Goal: Task Accomplishment & Management: Manage account settings

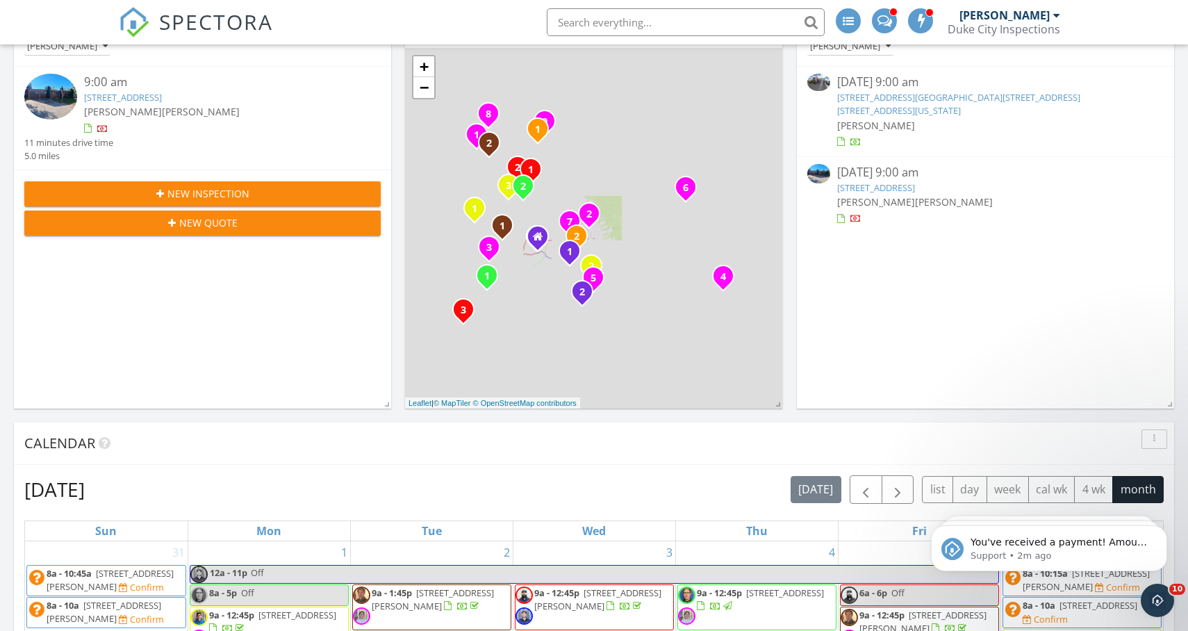
scroll to position [430, 0]
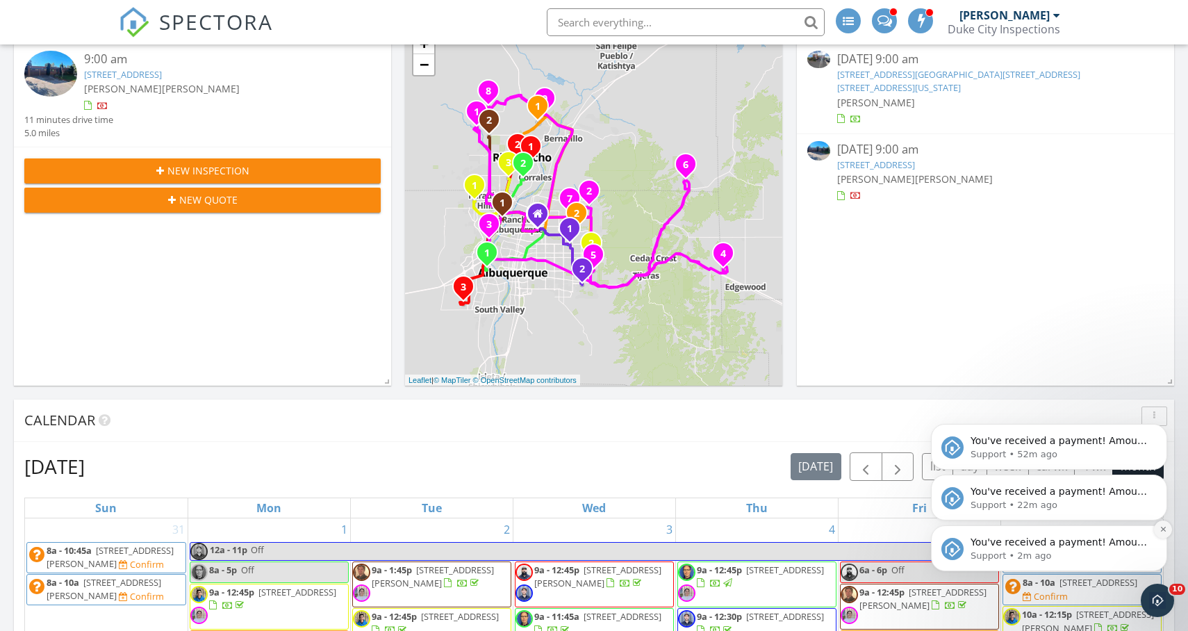
click at [1168, 528] on button "Dismiss notification" at bounding box center [1163, 530] width 18 height 18
click at [1160, 534] on button "Dismiss notification" at bounding box center [1163, 530] width 18 height 18
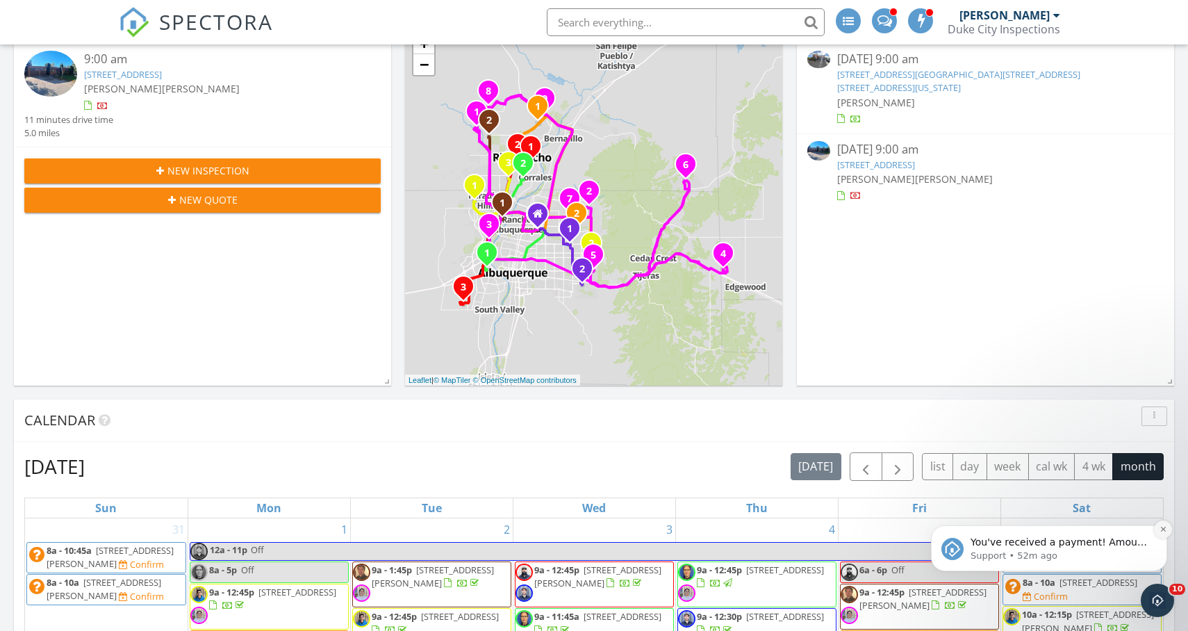
click at [1161, 527] on icon "Dismiss notification" at bounding box center [1163, 529] width 5 height 5
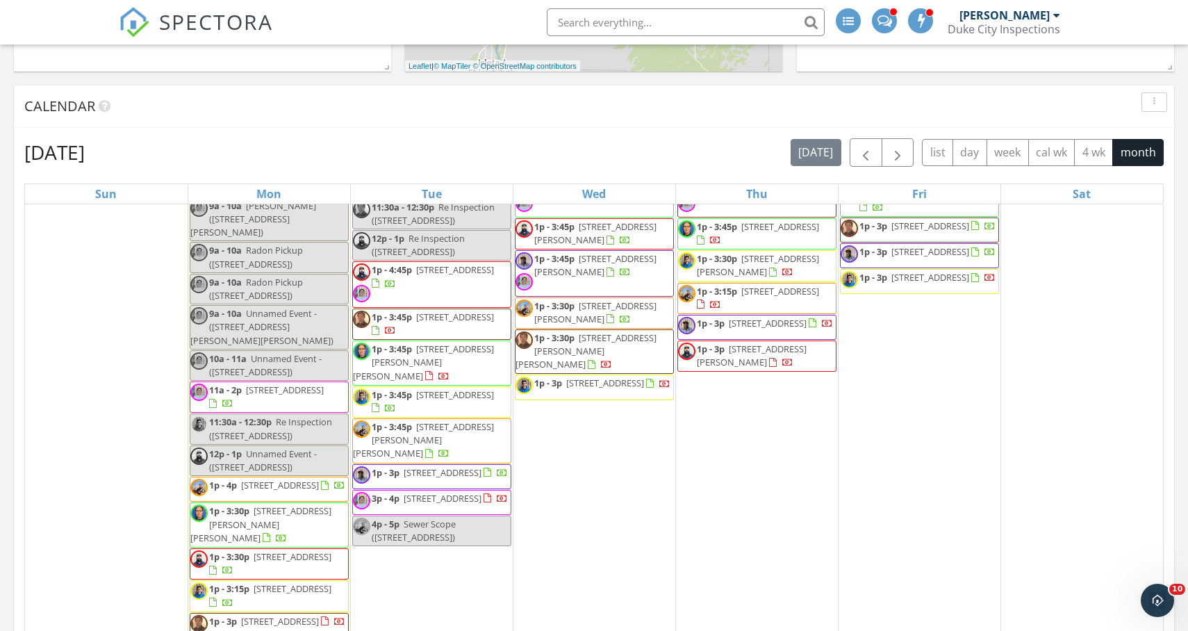
scroll to position [731, 0]
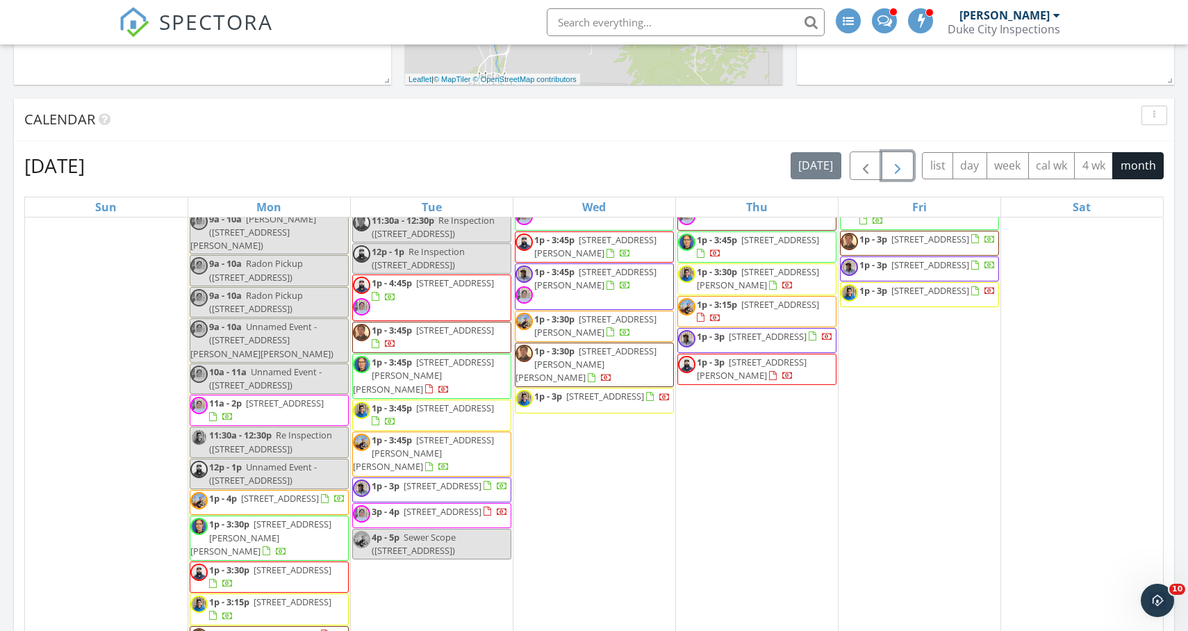
click at [899, 171] on span "button" at bounding box center [898, 166] width 17 height 17
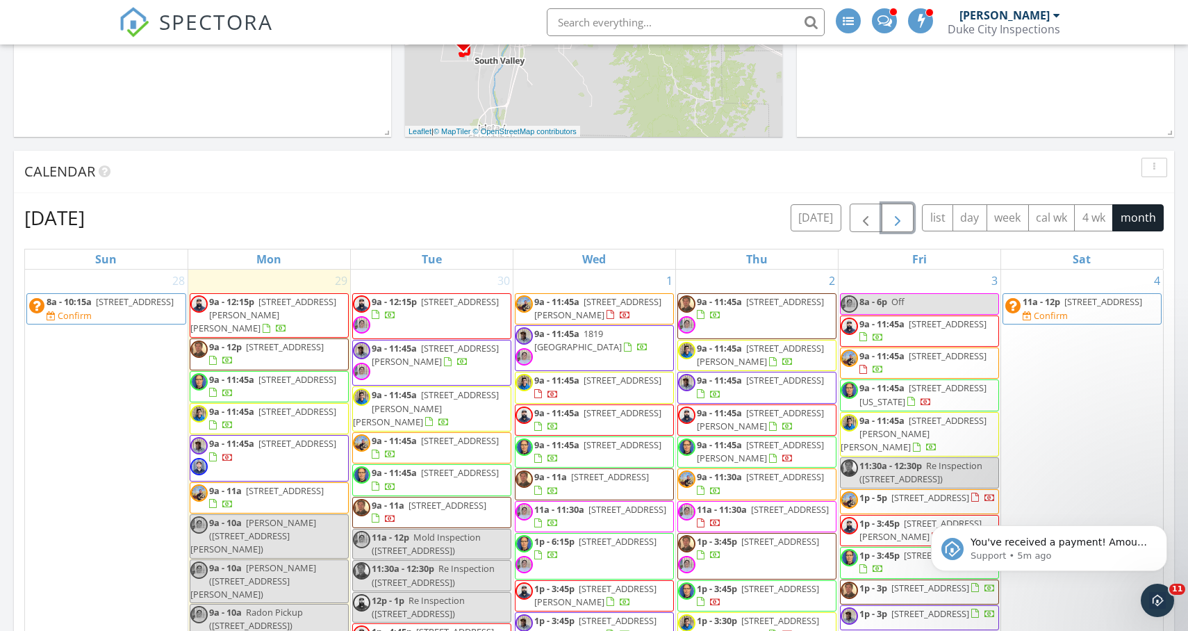
scroll to position [0, 0]
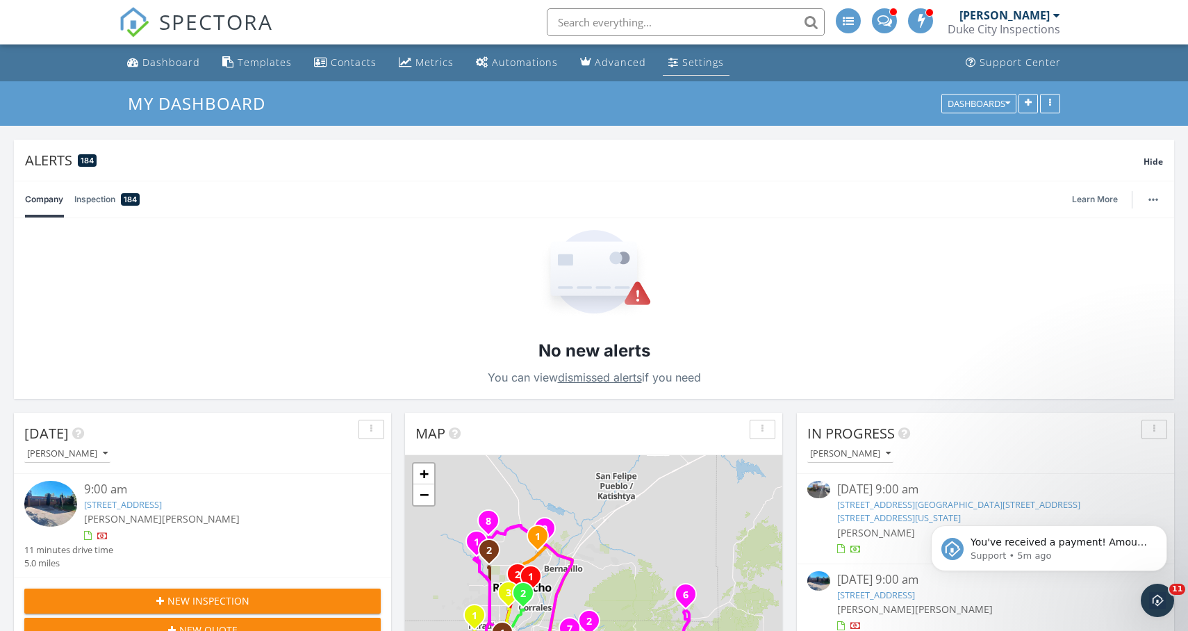
click at [696, 66] on div "Settings" at bounding box center [703, 62] width 42 height 13
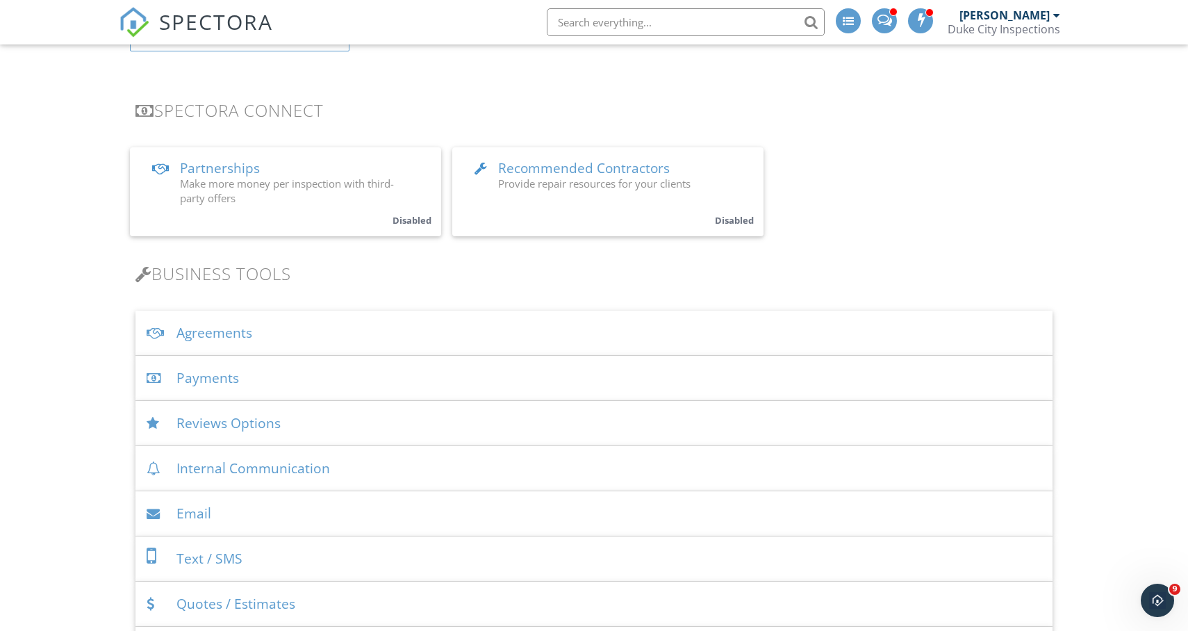
scroll to position [315, 0]
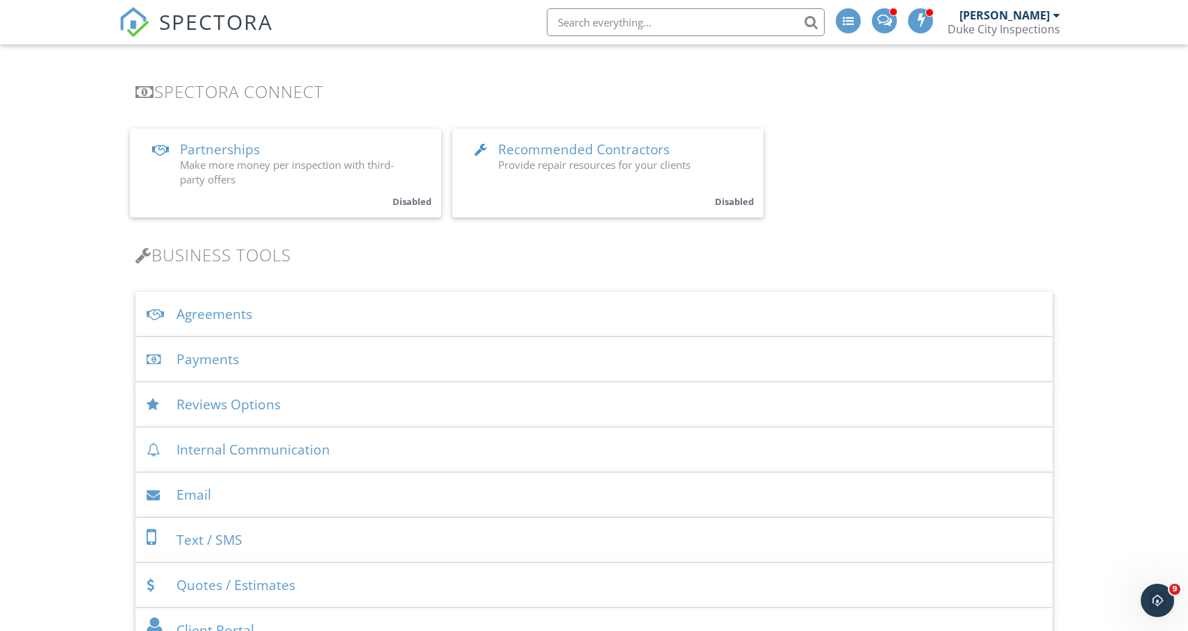
click at [190, 363] on div "Payments" at bounding box center [594, 359] width 917 height 45
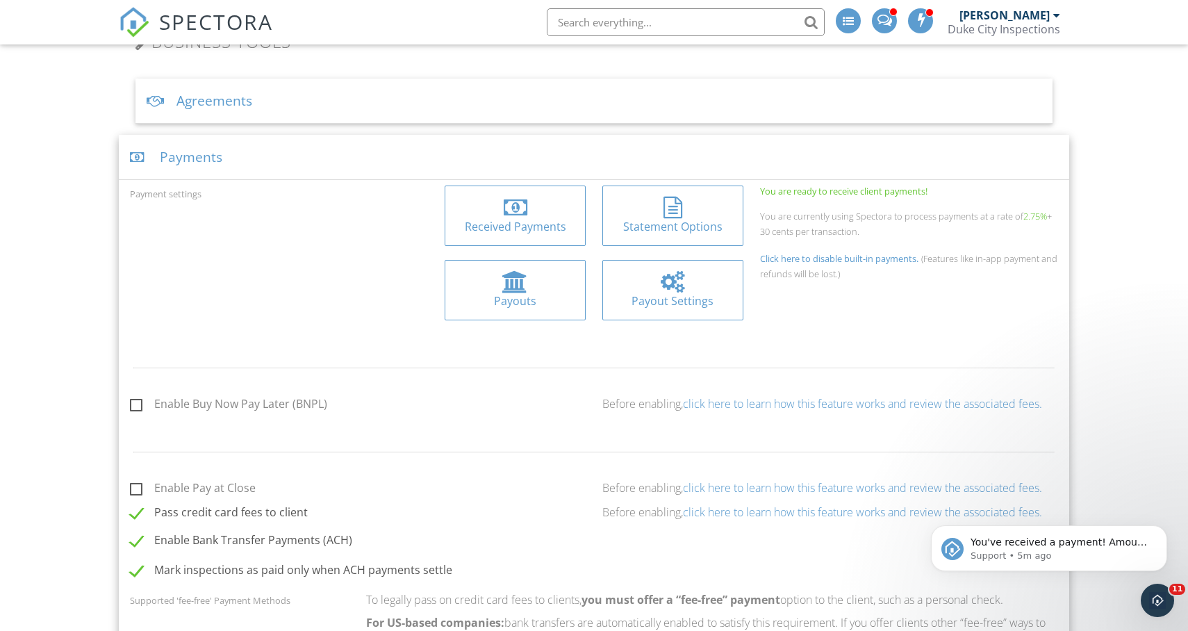
scroll to position [753, 0]
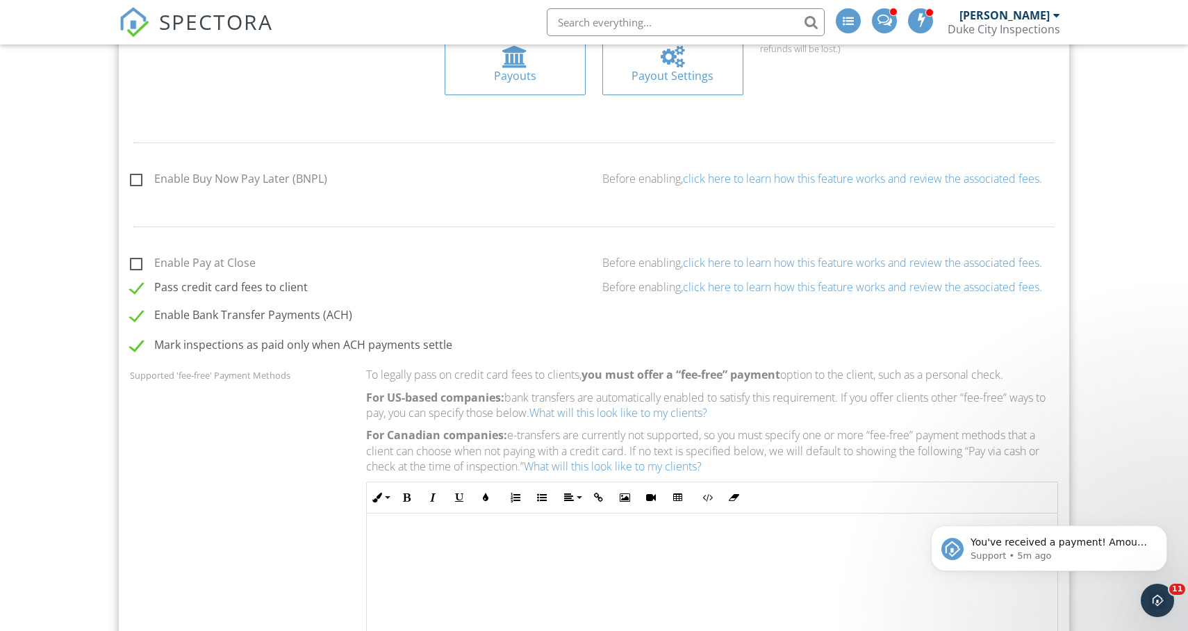
click at [138, 261] on label "Enable Pay at Close" at bounding box center [193, 264] width 126 height 17
click at [138, 261] on input "Enable Pay at Close" at bounding box center [134, 265] width 9 height 9
checkbox input "true"
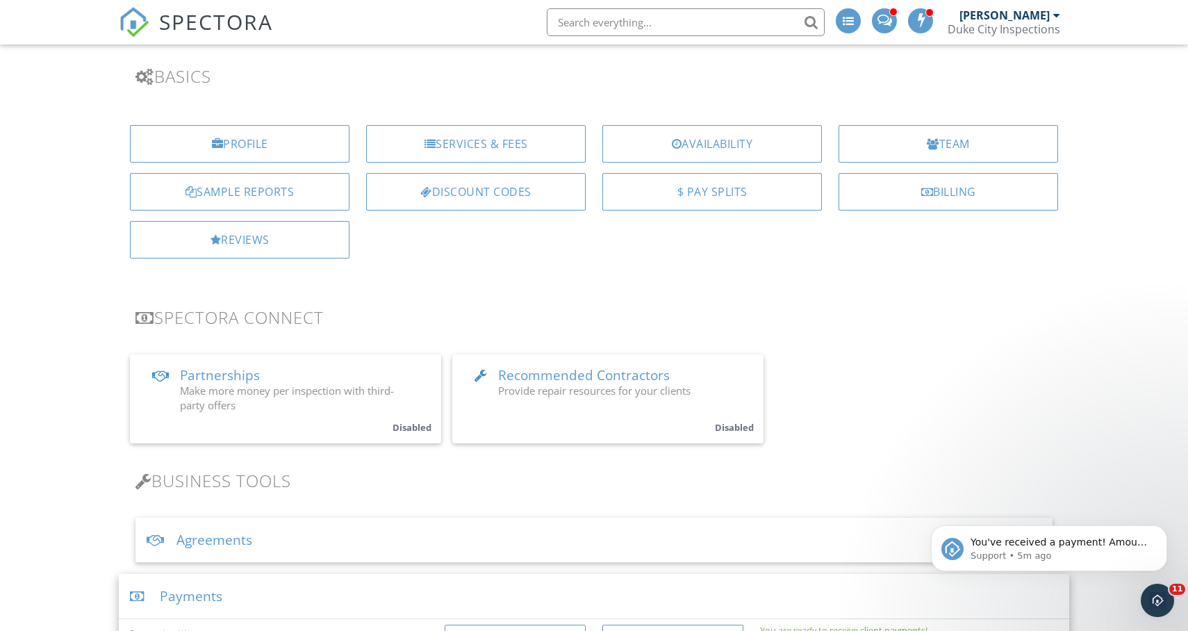
scroll to position [0, 0]
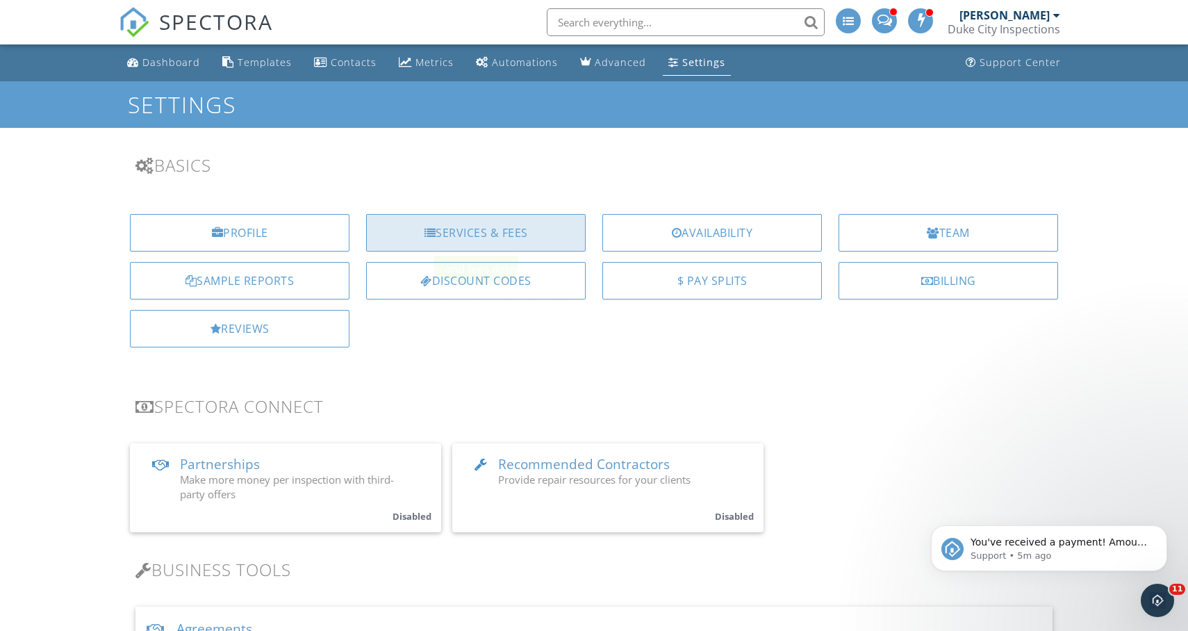
click at [468, 232] on div "Services & Fees" at bounding box center [476, 233] width 220 height 38
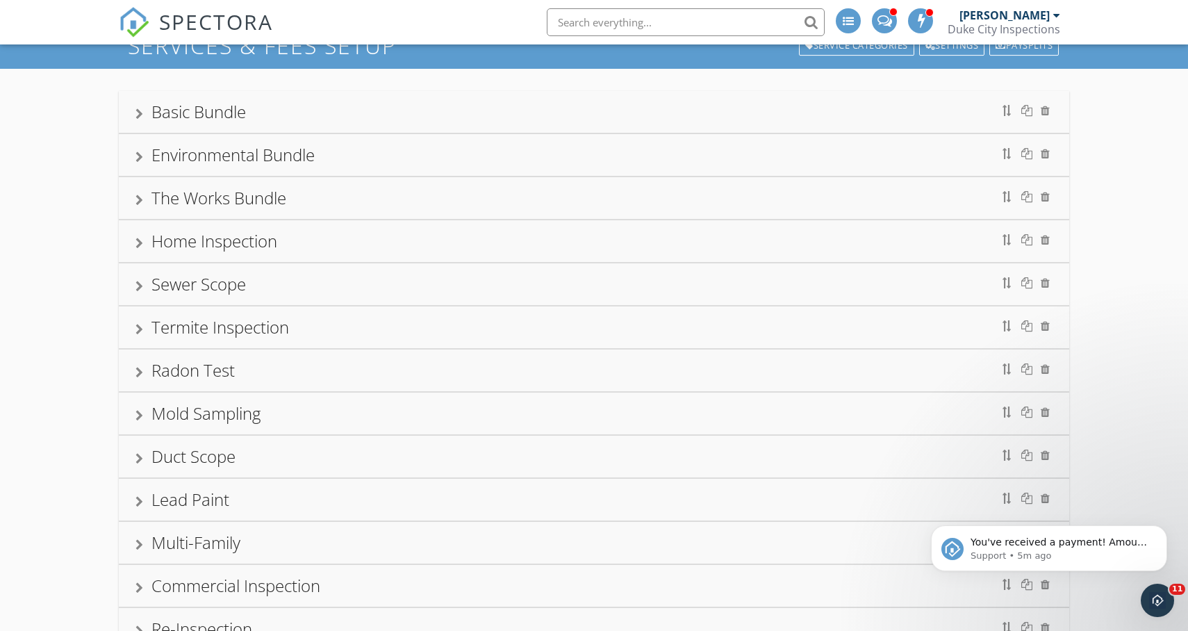
click at [300, 115] on div "Basic Bundle" at bounding box center [594, 111] width 917 height 25
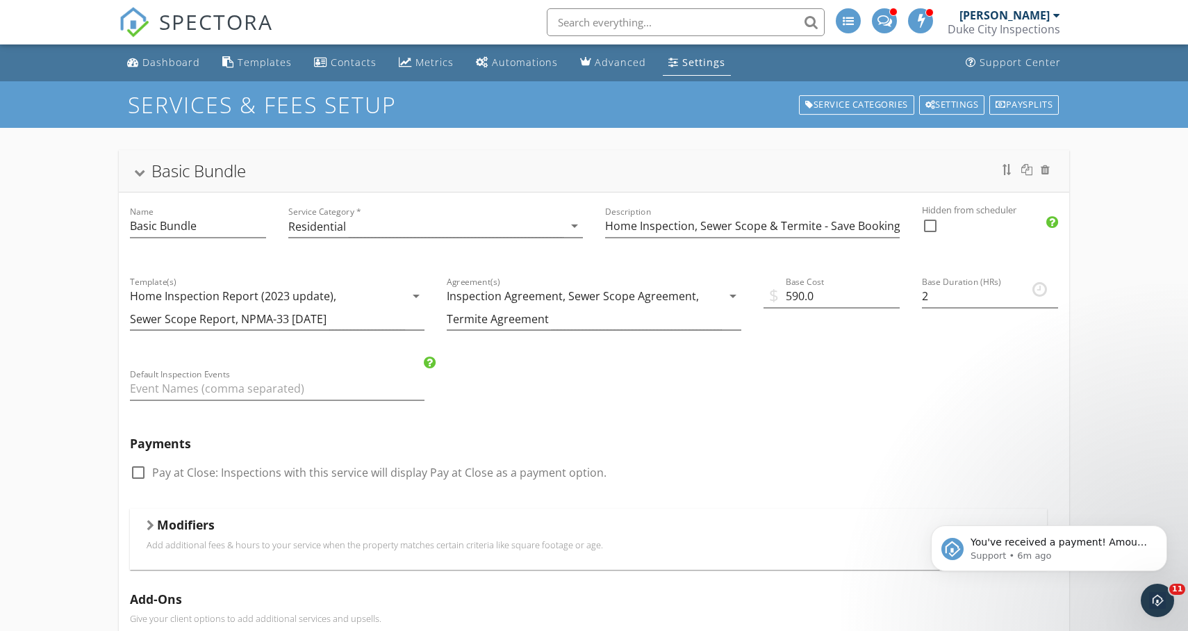
click at [669, 70] on link "Settings" at bounding box center [697, 63] width 68 height 26
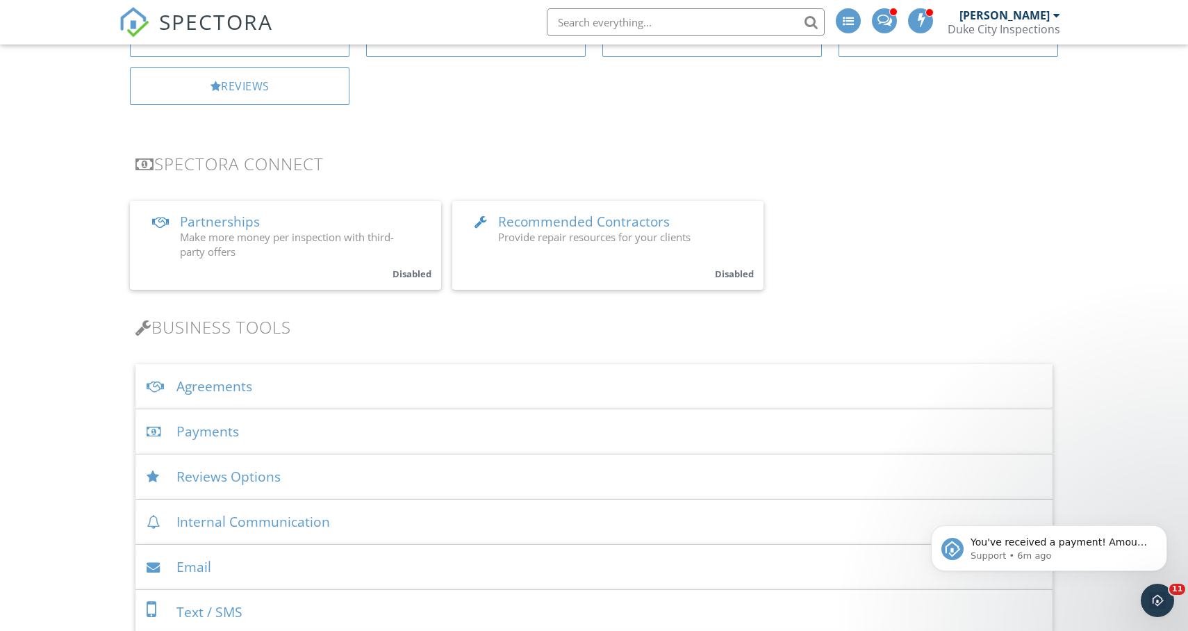
scroll to position [252, 0]
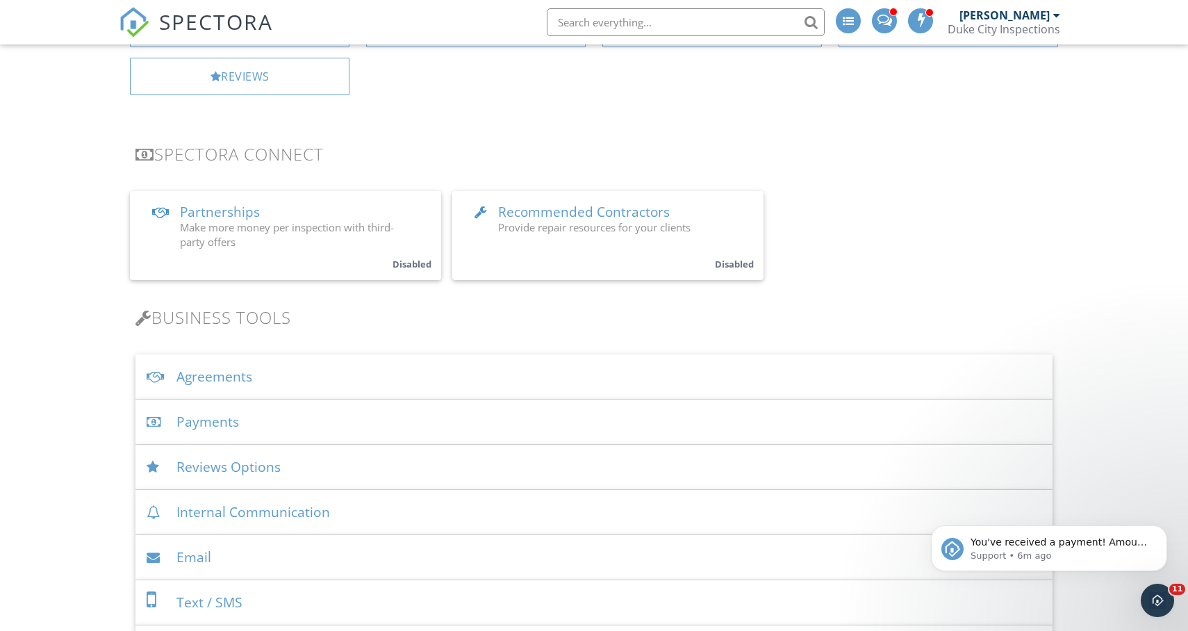
click at [211, 425] on div "Payments" at bounding box center [594, 422] width 917 height 45
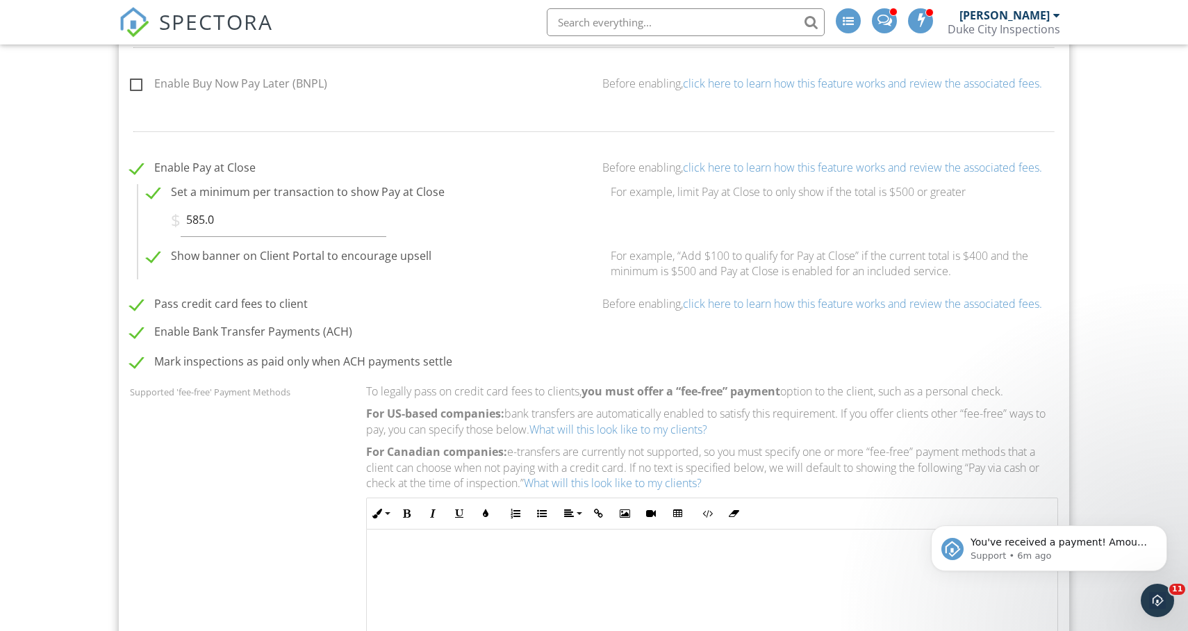
scroll to position [854, 0]
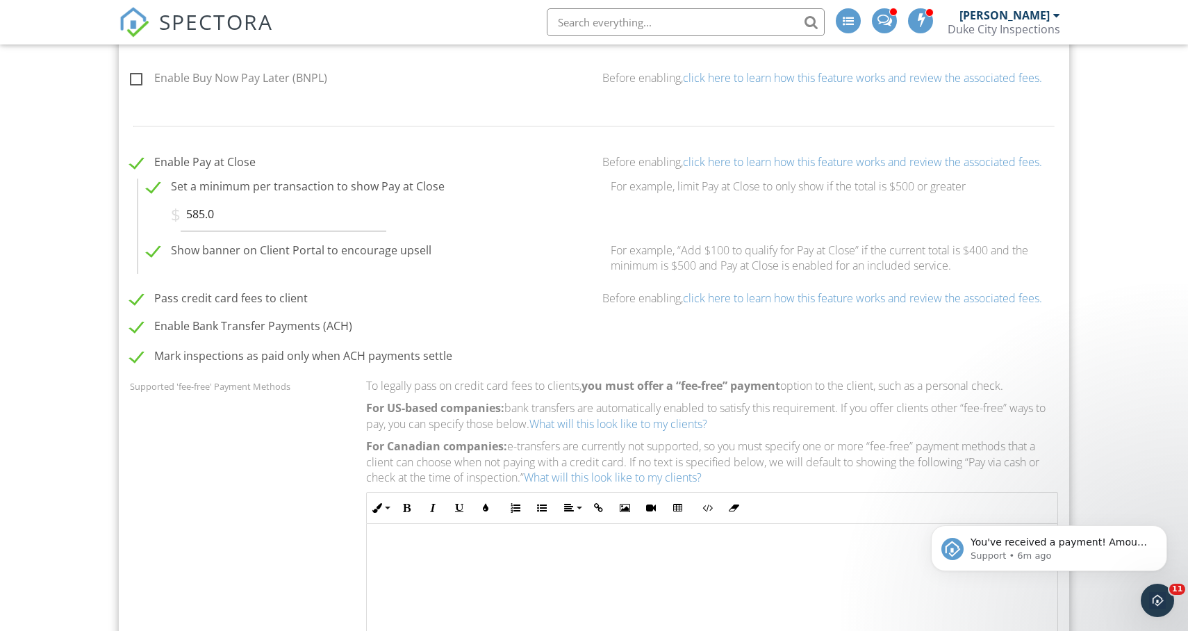
click at [900, 302] on link "click here to learn how this feature works and review the associated fees." at bounding box center [862, 298] width 359 height 15
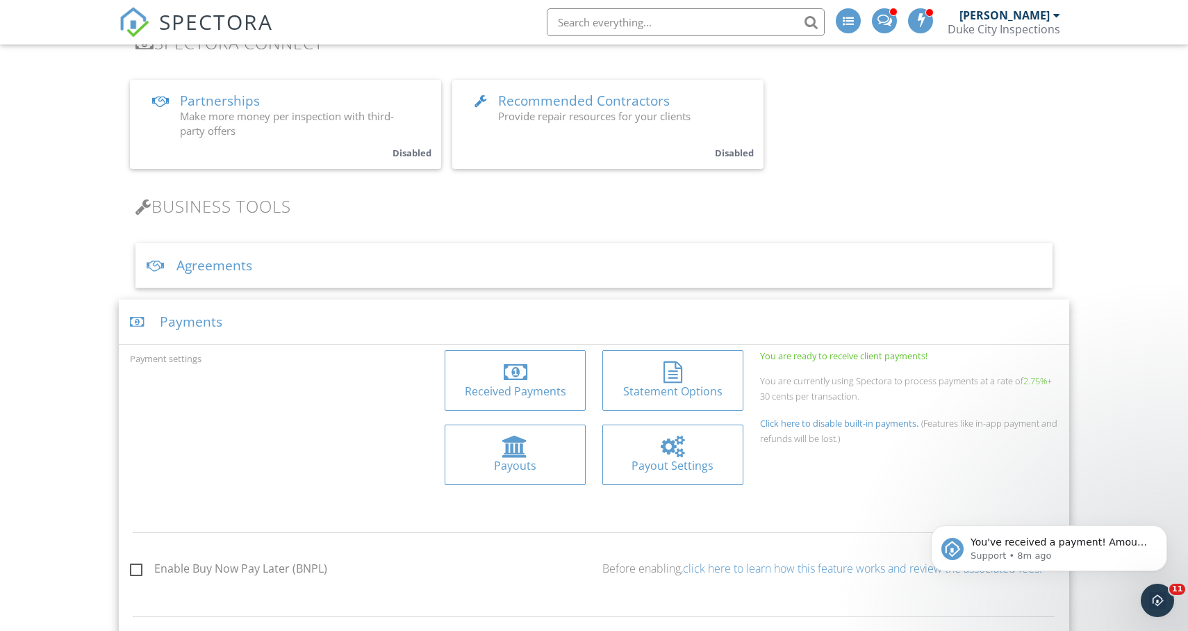
scroll to position [0, 0]
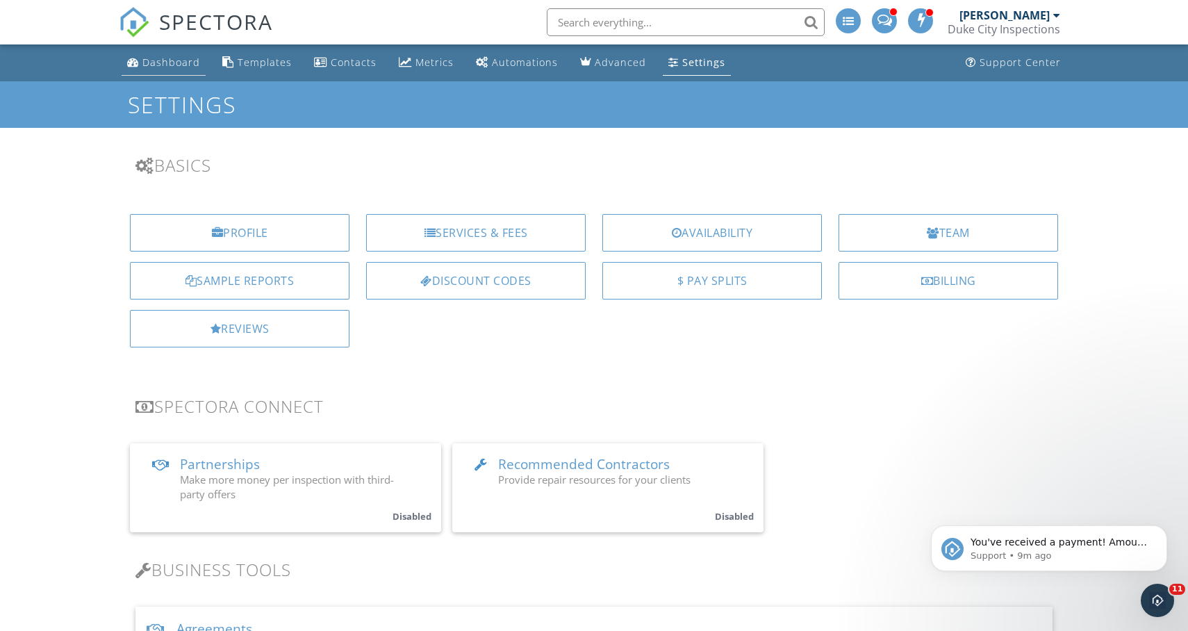
click at [156, 63] on div "Dashboard" at bounding box center [171, 62] width 58 height 13
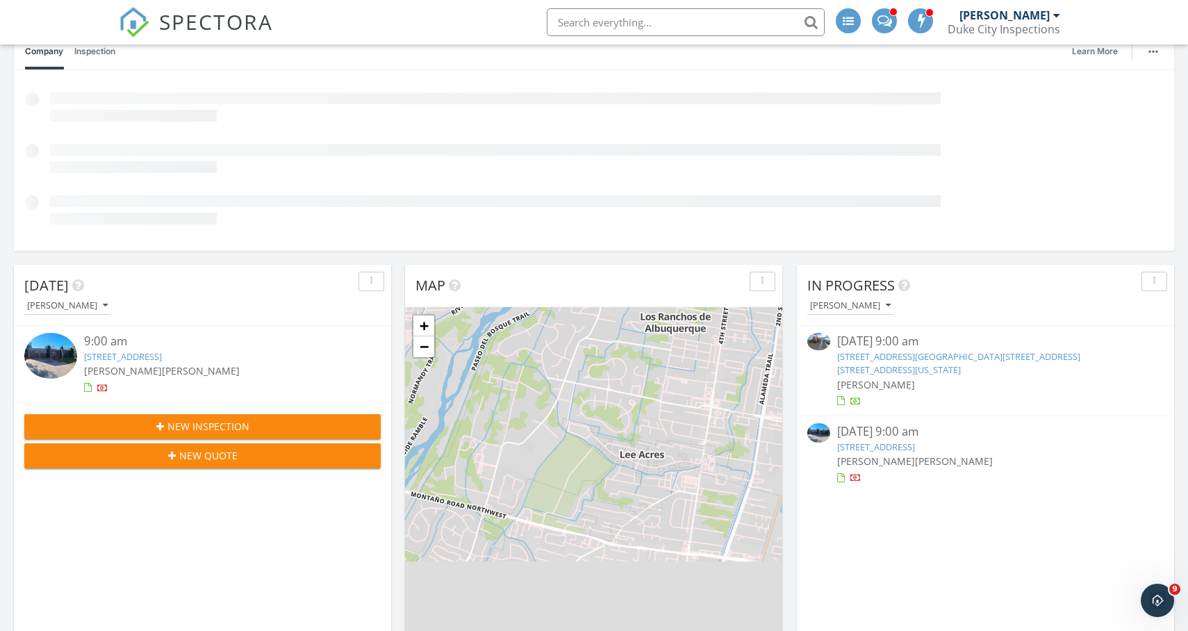
scroll to position [147, 0]
click at [162, 359] on link "[STREET_ADDRESS]" at bounding box center [123, 357] width 78 height 13
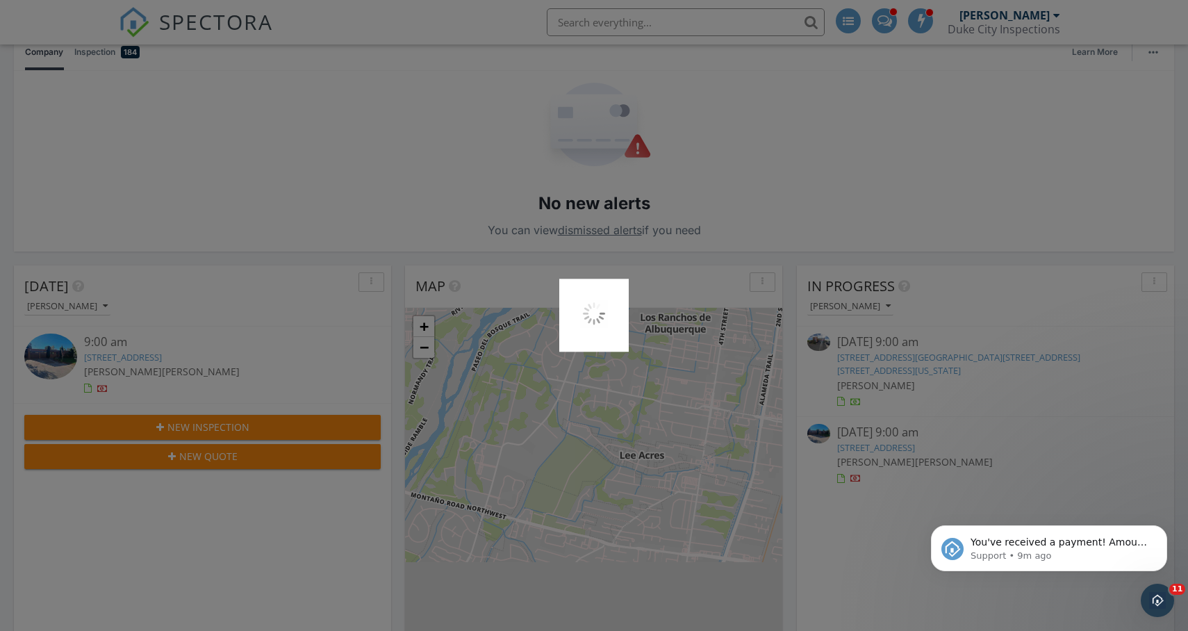
scroll to position [0, 0]
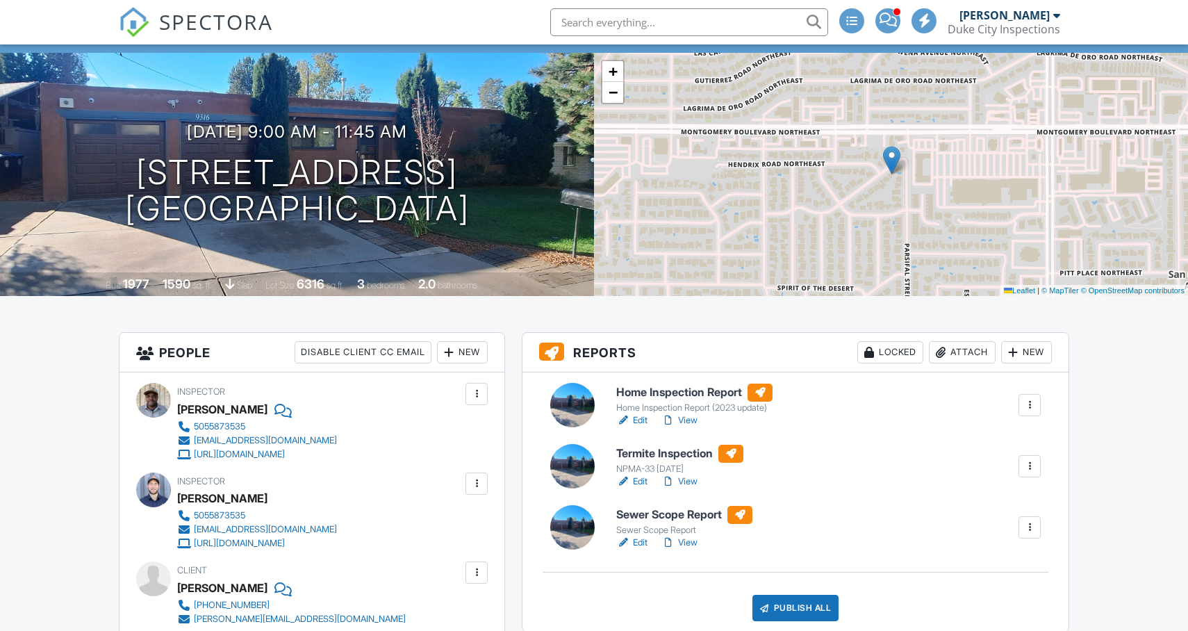
scroll to position [149, 0]
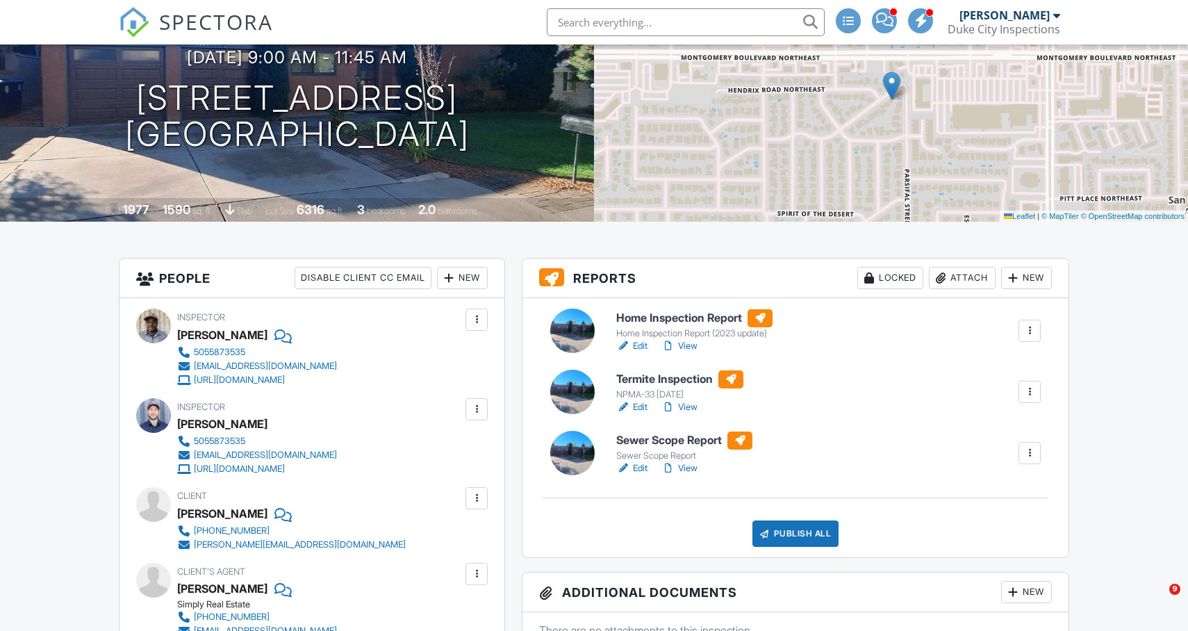
click at [694, 313] on h6 "Home Inspection Report" at bounding box center [694, 318] width 156 height 18
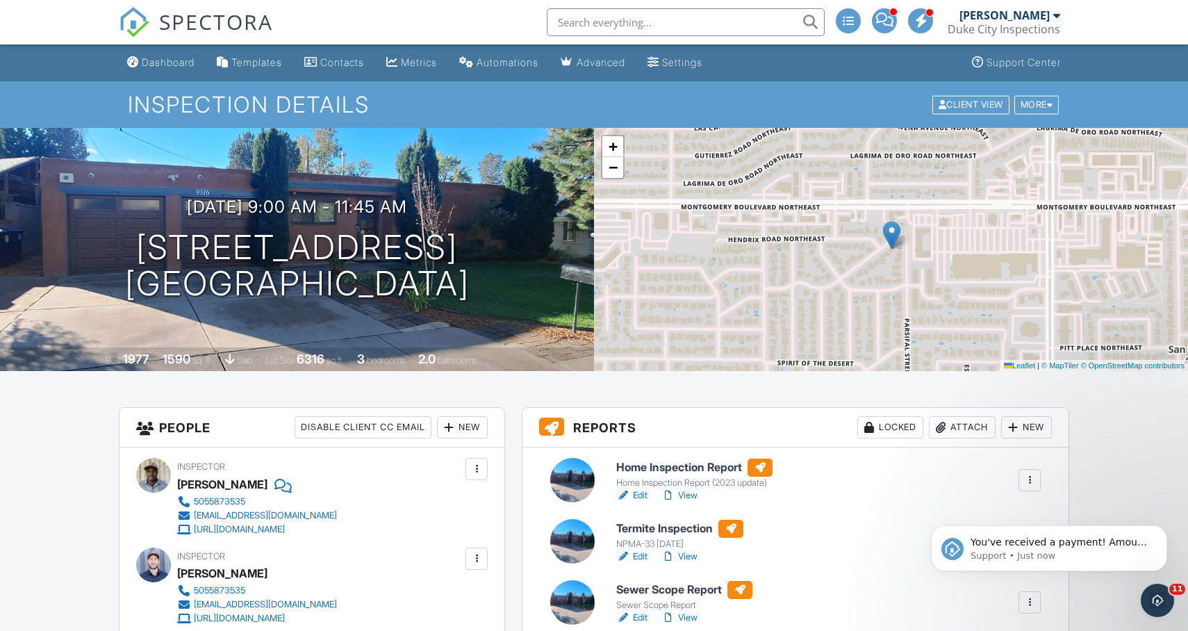
click at [680, 462] on h6 "Home Inspection Report" at bounding box center [694, 468] width 156 height 18
